Goal: Information Seeking & Learning: Learn about a topic

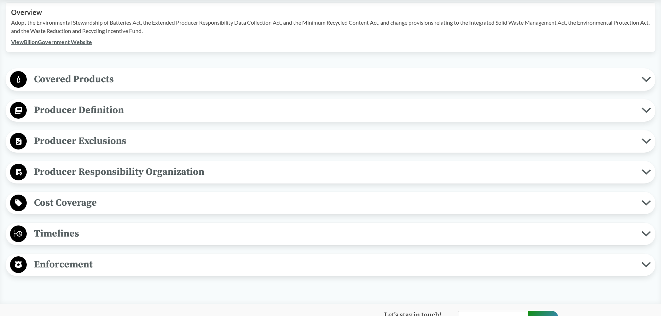
scroll to position [243, 0]
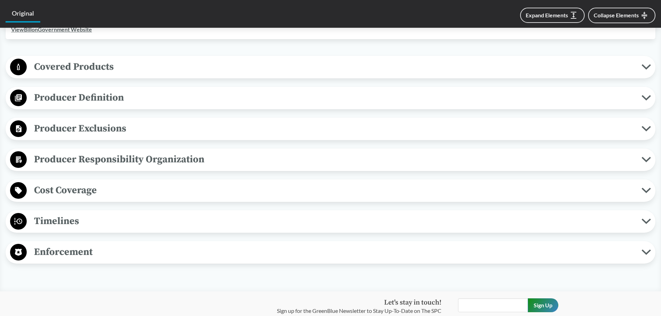
click at [98, 221] on span "Timelines" at bounding box center [334, 221] width 615 height 16
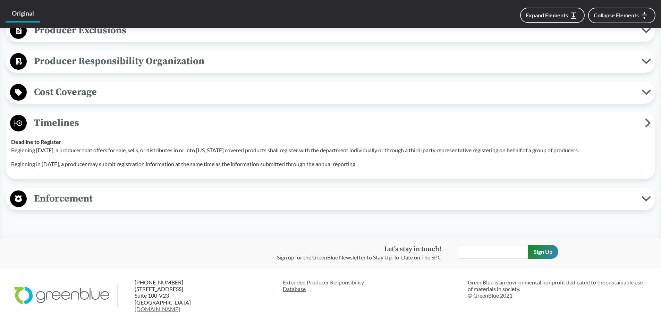
scroll to position [347, 0]
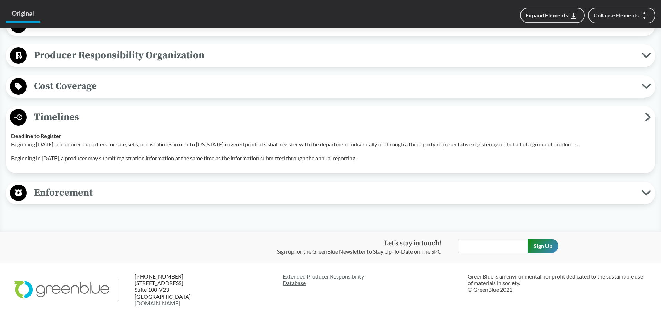
click at [309, 195] on span "Enforcement" at bounding box center [334, 193] width 615 height 16
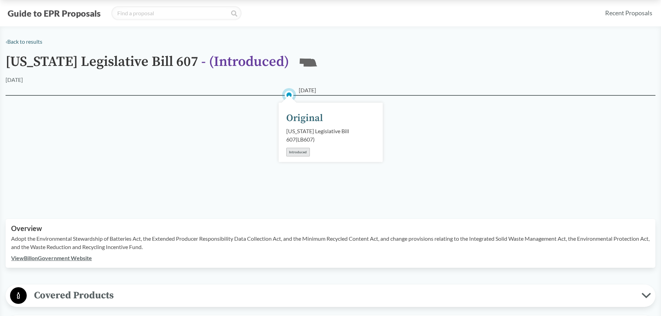
scroll to position [0, 0]
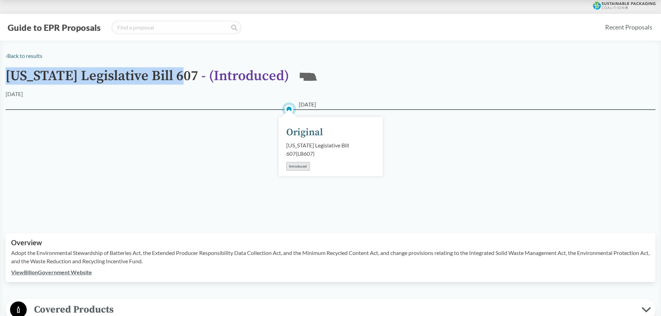
drag, startPoint x: 6, startPoint y: 73, endPoint x: 183, endPoint y: 80, distance: 176.5
click at [183, 80] on h1 "Nebraska Legislative Bill 607 - ( Introduced )" at bounding box center [148, 79] width 284 height 22
copy h1 "Nebraska Legislative Bill 607"
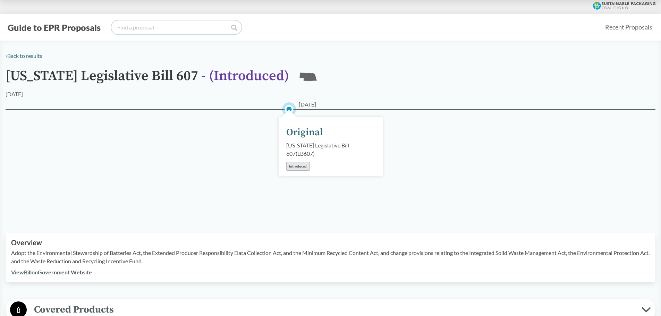
click at [186, 28] on input "search" at bounding box center [176, 27] width 130 height 14
paste input "Nebraska Legislative Bill 607"
type input "Nebraska Legislative Bill 607"
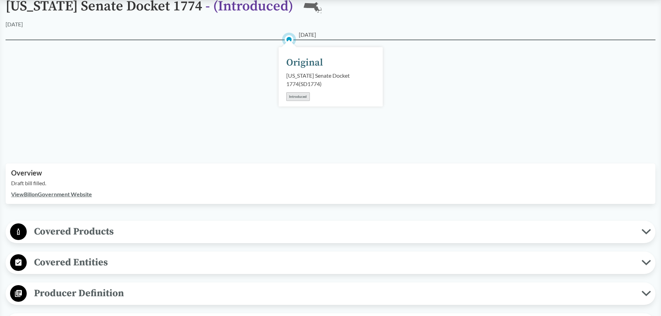
scroll to position [35, 0]
